Goal: Information Seeking & Learning: Learn about a topic

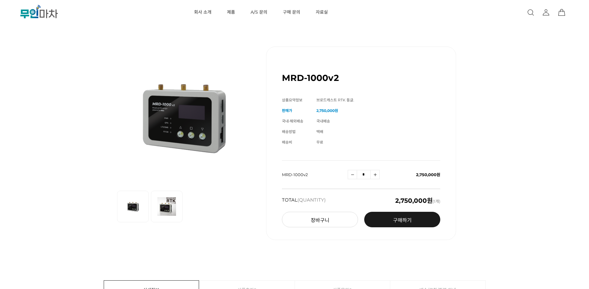
click at [362, 99] on td "브로드캐스트 RTK 동글." at bounding box center [378, 100] width 124 height 11
click at [234, 13] on link "제품" at bounding box center [231, 12] width 8 height 25
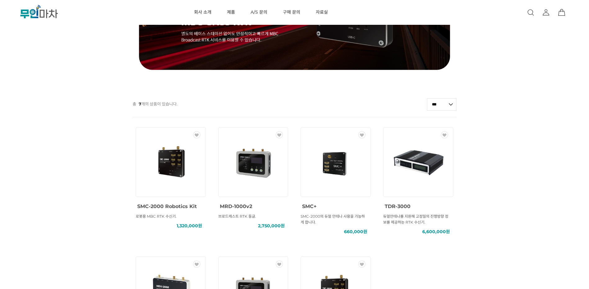
scroll to position [124, 0]
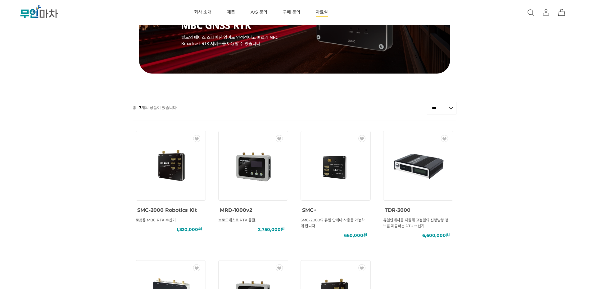
click at [322, 10] on link "자료실" at bounding box center [322, 12] width 12 height 25
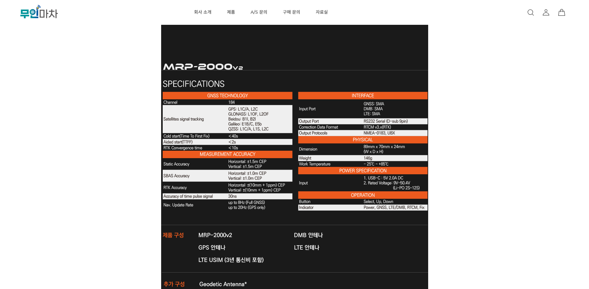
scroll to position [1770, 0]
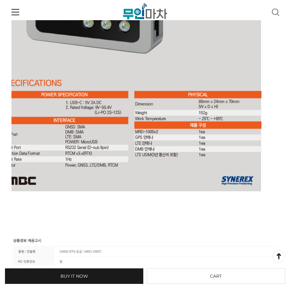
scroll to position [1677, 0]
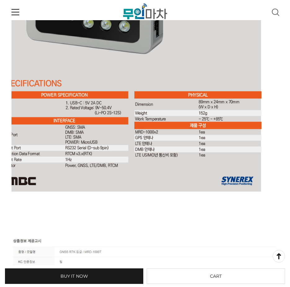
drag, startPoint x: 97, startPoint y: 218, endPoint x: 105, endPoint y: 219, distance: 7.6
click at [104, 219] on div at bounding box center [144, 221] width 267 height 31
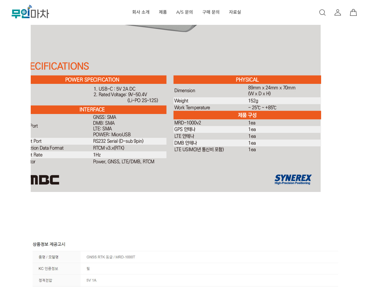
scroll to position [1832, 0]
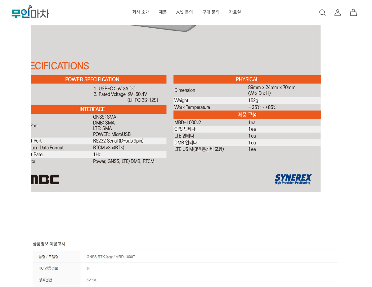
drag, startPoint x: 141, startPoint y: 177, endPoint x: 66, endPoint y: 177, distance: 74.5
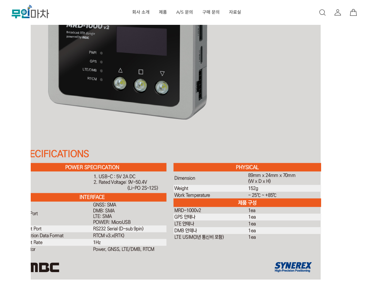
scroll to position [1739, 0]
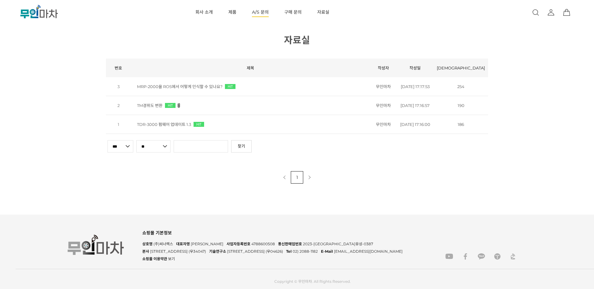
click at [255, 13] on link "A/S 문의" at bounding box center [260, 12] width 17 height 25
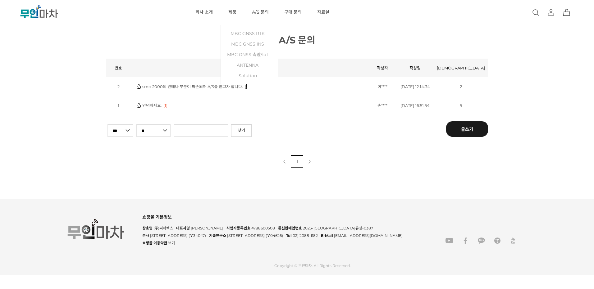
click at [231, 14] on link "제품" at bounding box center [232, 12] width 8 height 25
